Goal: Obtain resource: Obtain resource

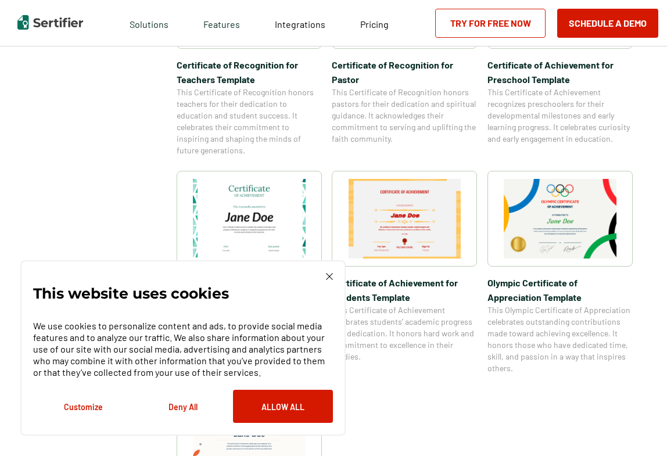
scroll to position [705, 0]
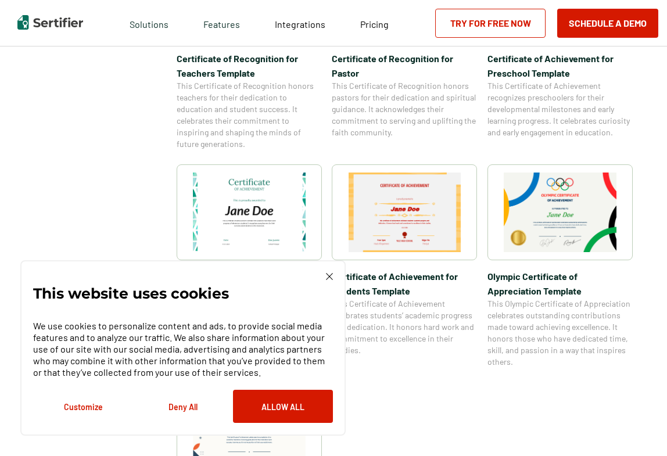
click at [330, 276] on img at bounding box center [329, 276] width 7 height 7
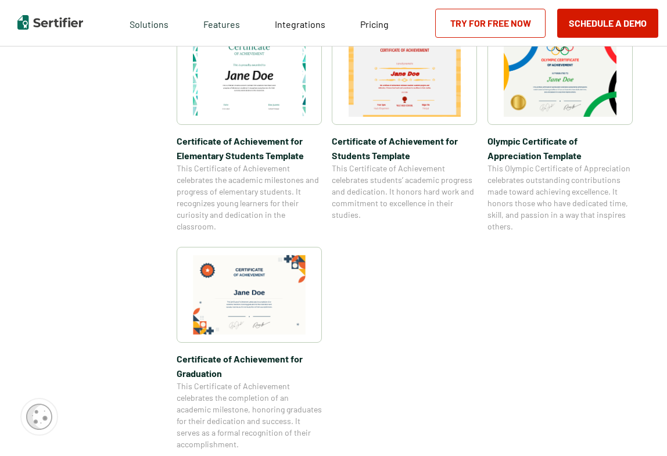
scroll to position [846, 0]
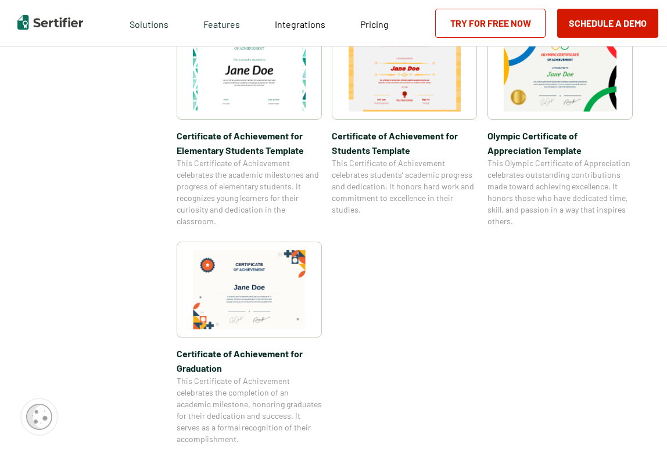
click at [290, 318] on img at bounding box center [249, 290] width 113 height 80
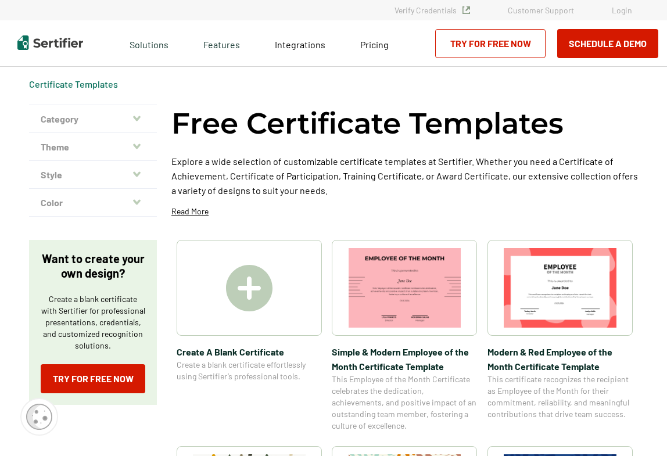
click at [87, 122] on button "Category" at bounding box center [93, 119] width 128 height 28
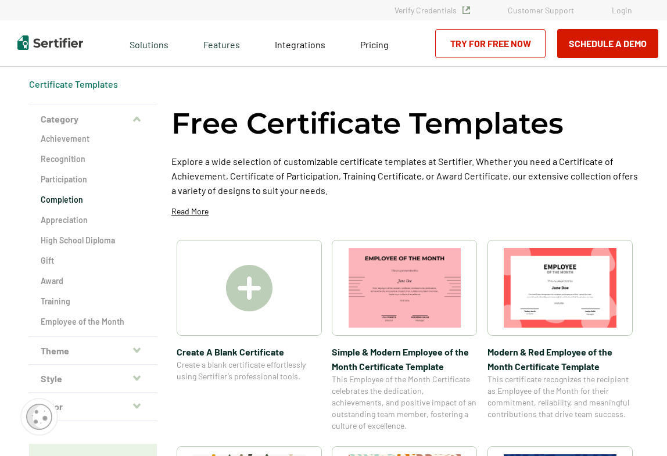
click at [75, 199] on h2 "Completion" at bounding box center [93, 200] width 105 height 12
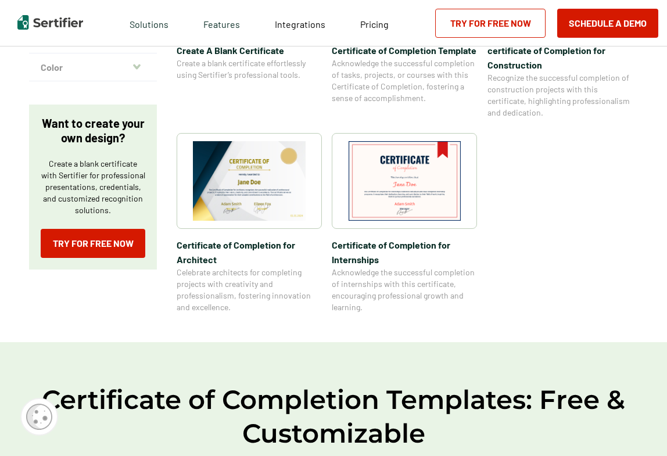
scroll to position [345, 0]
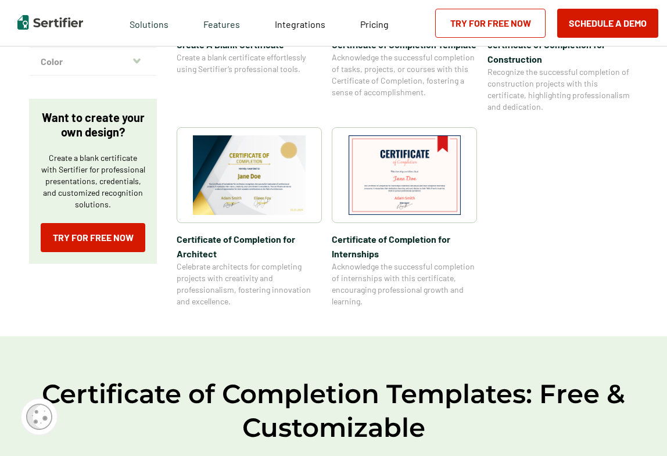
click at [257, 203] on img at bounding box center [249, 175] width 113 height 80
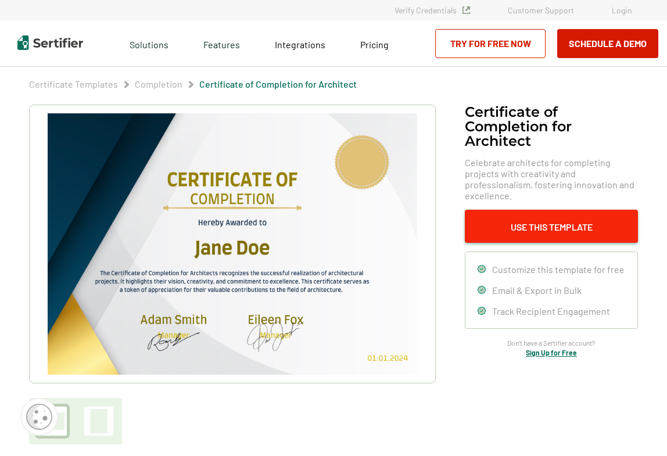
click at [529, 222] on button "Use This Template" at bounding box center [550, 226] width 173 height 33
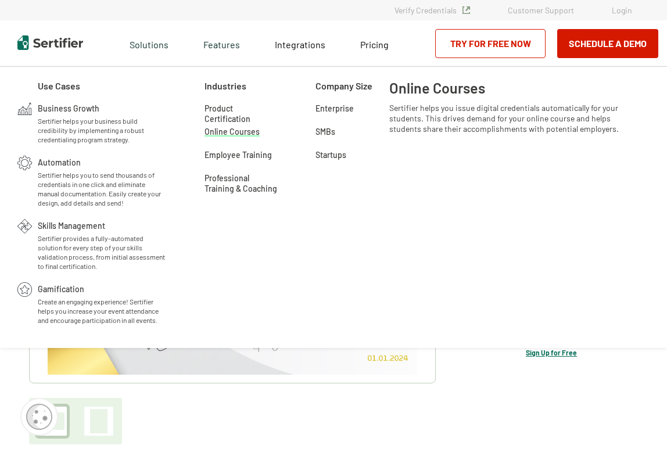
click at [228, 133] on span "Online Courses" at bounding box center [231, 131] width 55 height 12
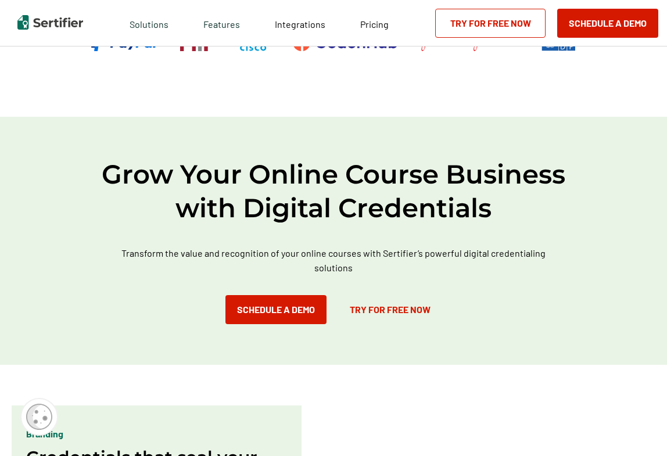
scroll to position [592, 0]
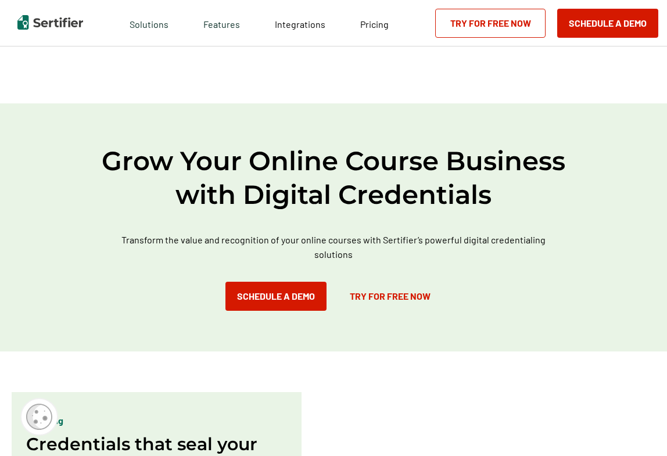
click at [373, 282] on link "Try for Free Now" at bounding box center [390, 296] width 104 height 29
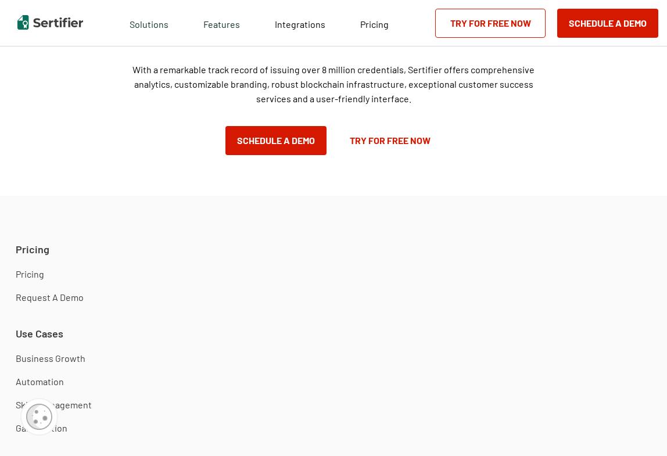
scroll to position [2468, 0]
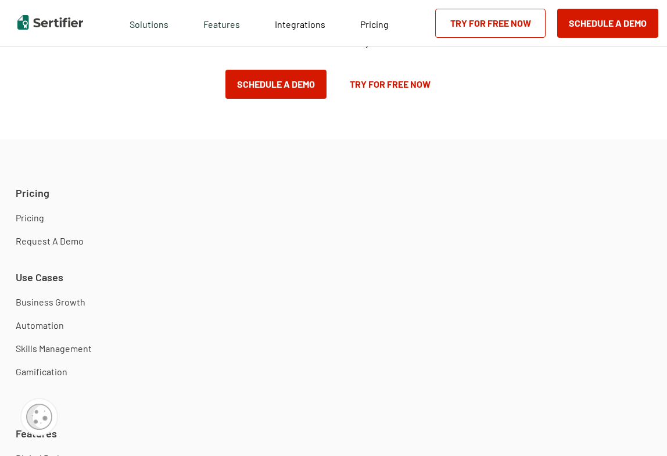
click at [502, 29] on link "Try for Free Now" at bounding box center [490, 23] width 110 height 29
